Goal: Task Accomplishment & Management: Complete application form

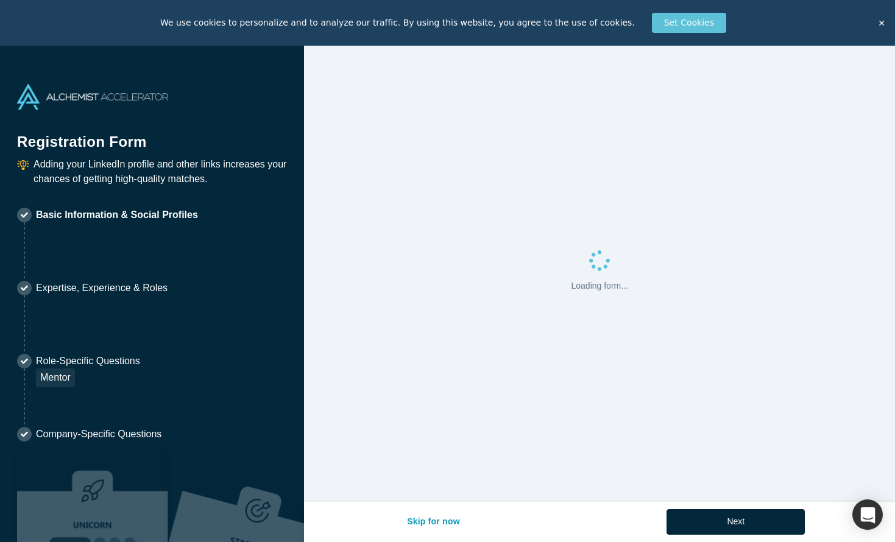
click at [881, 24] on button "✕" at bounding box center [881, 23] width 17 height 18
